Goal: Browse casually

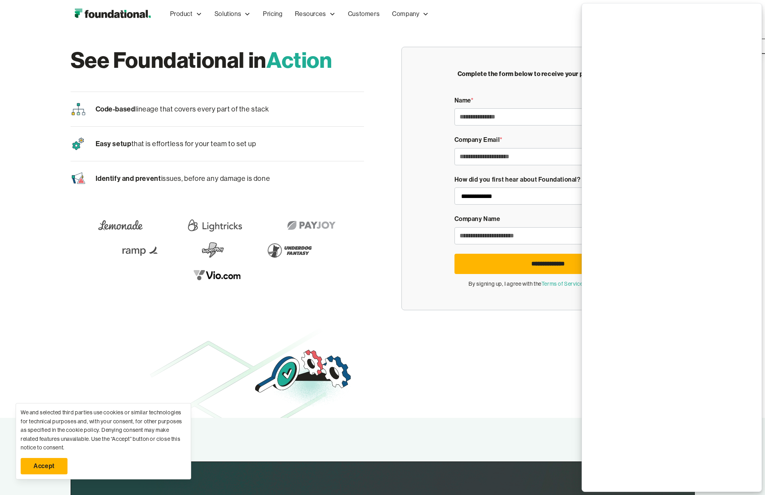
click at [74, 160] on div "Easy setup that is effortless for your team to set up" at bounding box center [217, 144] width 293 height 34
click at [140, 14] on img "home" at bounding box center [113, 14] width 84 height 16
